Goal: Task Accomplishment & Management: Manage account settings

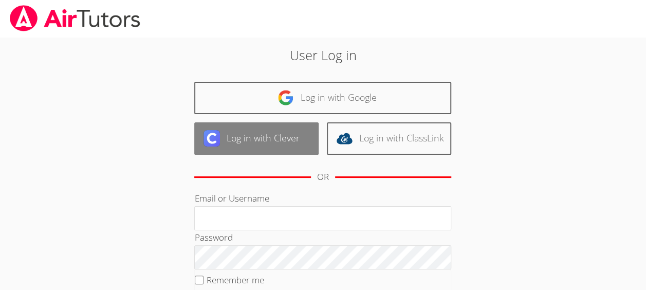
type input "[EMAIL_ADDRESS][DOMAIN_NAME]"
click at [265, 138] on link "Log in with Clever" at bounding box center [256, 138] width 124 height 32
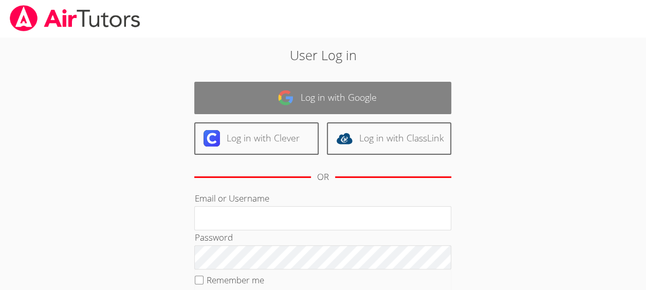
type input "[EMAIL_ADDRESS][DOMAIN_NAME]"
click at [330, 92] on link "Log in with Google" at bounding box center [322, 98] width 257 height 32
